Goal: Register for event/course

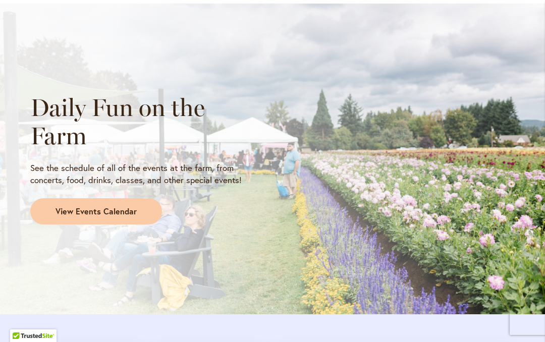
scroll to position [892, 0]
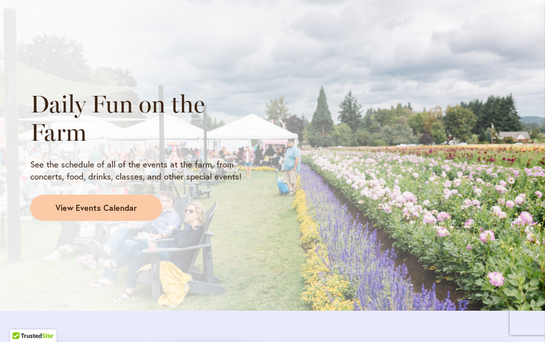
click at [97, 203] on span "View Events Calendar" at bounding box center [95, 208] width 81 height 12
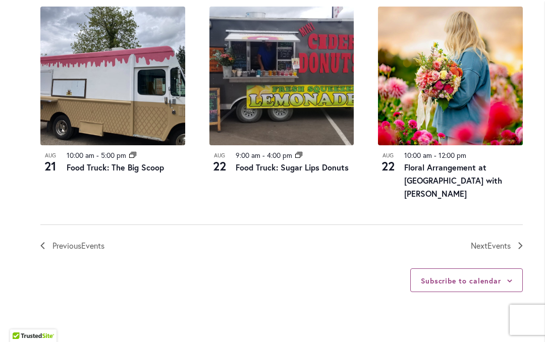
scroll to position [1233, 0]
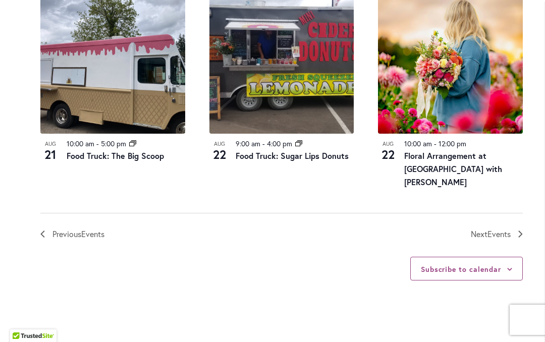
click at [514, 228] on link "Next Events" at bounding box center [497, 234] width 52 height 13
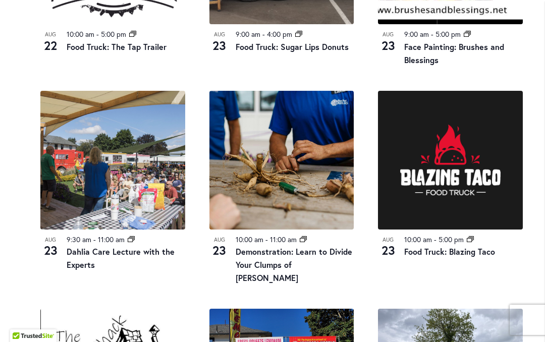
scroll to position [904, 0]
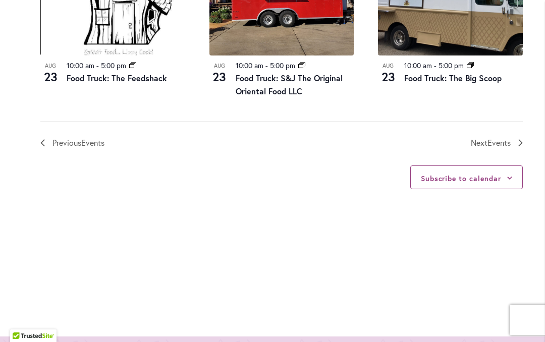
click at [521, 136] on link "Next Events" at bounding box center [497, 142] width 52 height 13
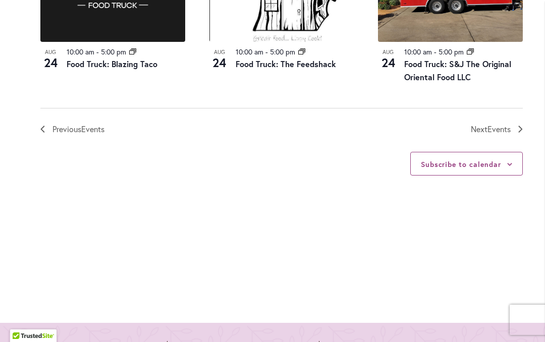
scroll to position [1340, 0]
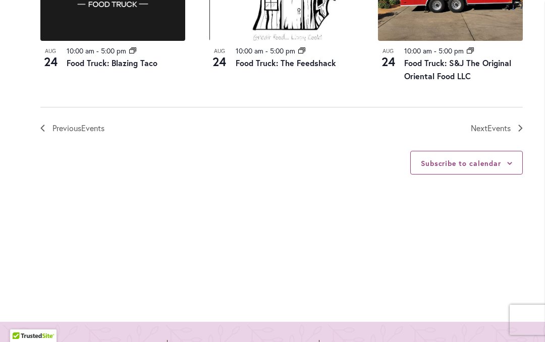
click at [518, 122] on link "Next Events" at bounding box center [497, 128] width 52 height 13
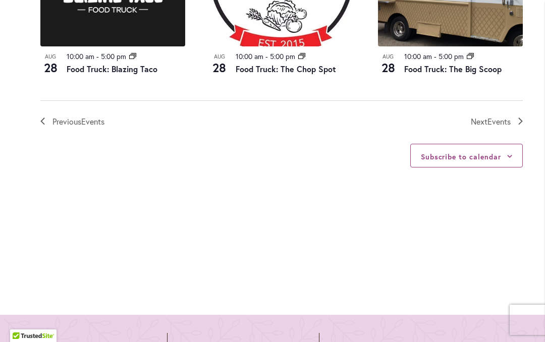
scroll to position [1278, 0]
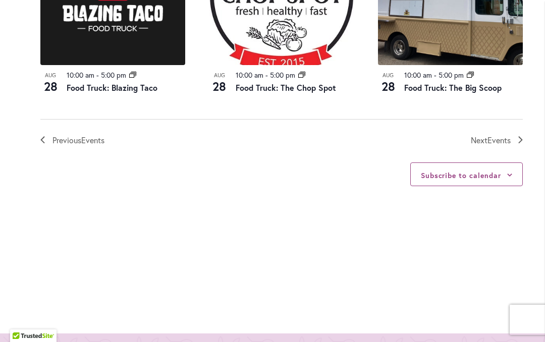
click at [521, 134] on link "Next Events" at bounding box center [497, 140] width 52 height 13
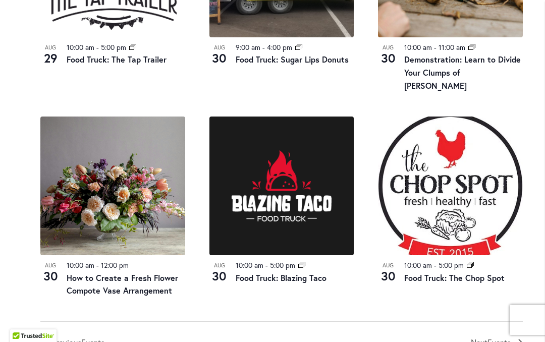
scroll to position [1101, 0]
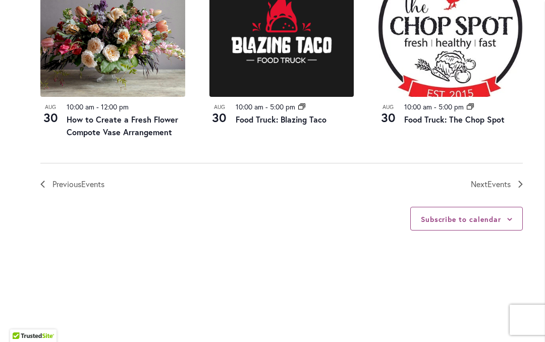
click at [514, 178] on link "Next Events" at bounding box center [497, 184] width 52 height 13
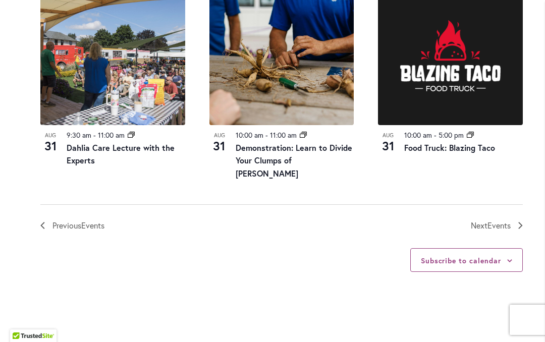
scroll to position [1231, 0]
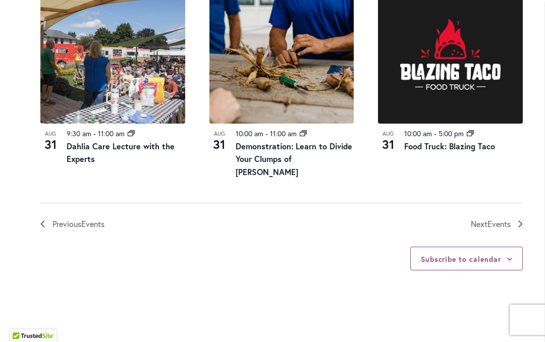
click at [518, 220] on icon "Next Events" at bounding box center [520, 223] width 5 height 7
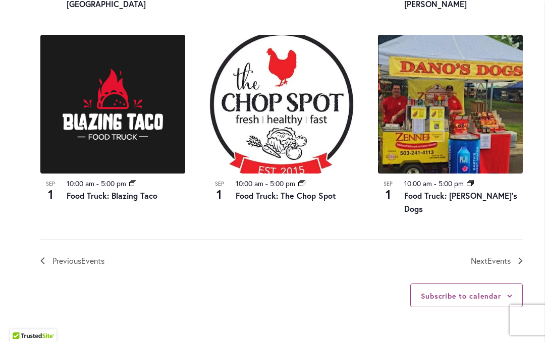
scroll to position [1195, 0]
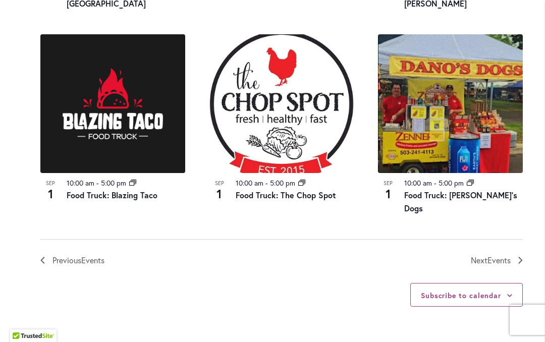
click at [519, 257] on icon "Next Events" at bounding box center [520, 260] width 5 height 7
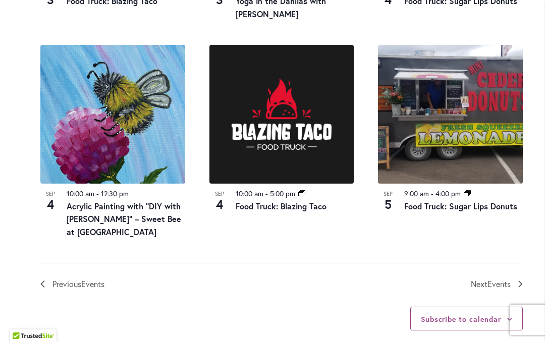
scroll to position [1177, 0]
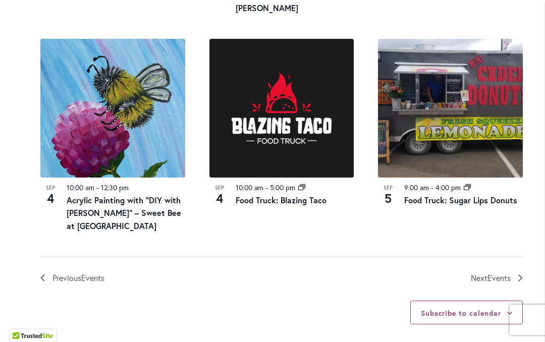
click at [511, 301] on div "Subscribe to calendar" at bounding box center [466, 313] width 112 height 24
click at [519, 271] on link "Next Events" at bounding box center [497, 277] width 52 height 13
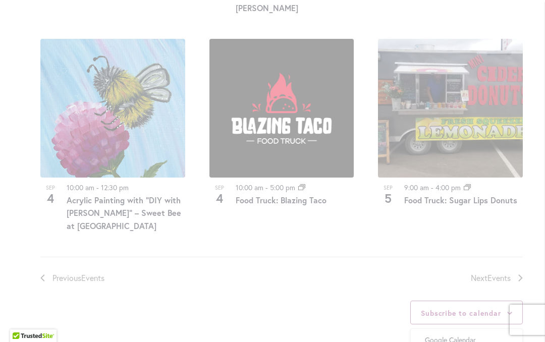
scroll to position [498, 0]
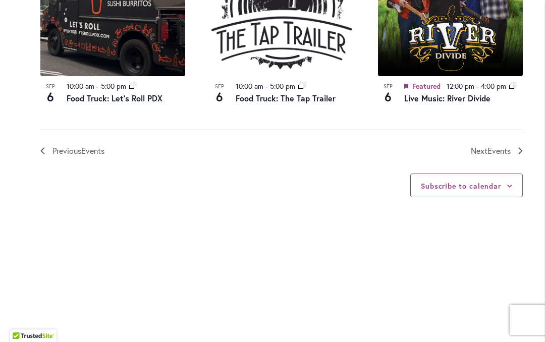
click at [520, 147] on icon "Next Events" at bounding box center [520, 150] width 4 height 7
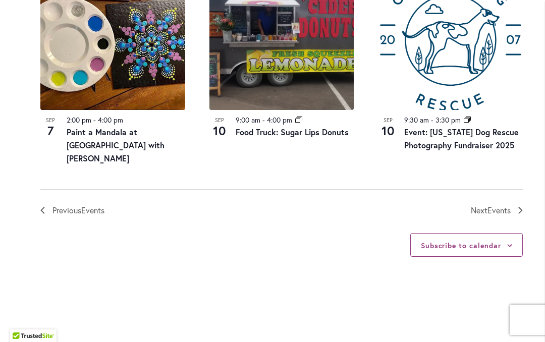
scroll to position [1271, 0]
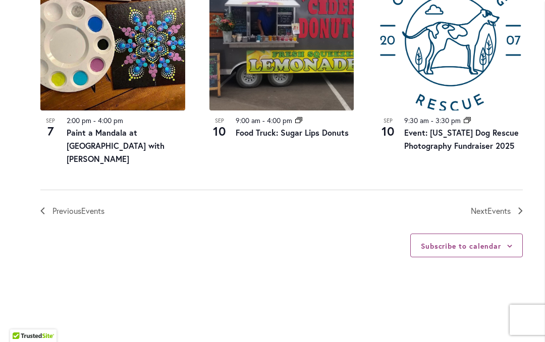
click at [522, 204] on link "Next Events" at bounding box center [497, 210] width 52 height 13
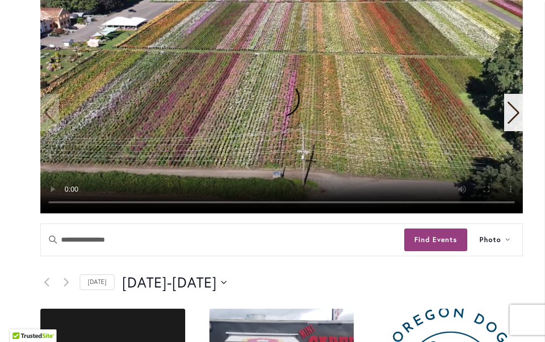
scroll to position [271, 0]
